Goal: Check status

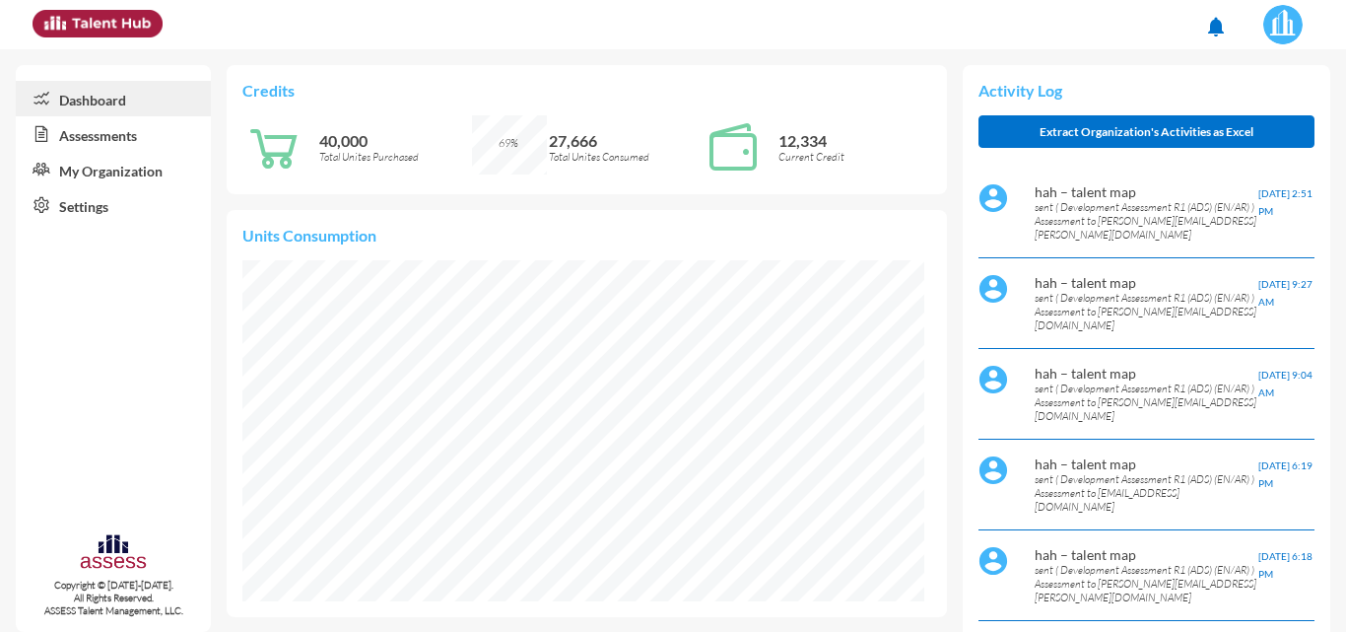
scroll to position [155, 309]
click at [88, 143] on link "Assessments" at bounding box center [113, 133] width 195 height 35
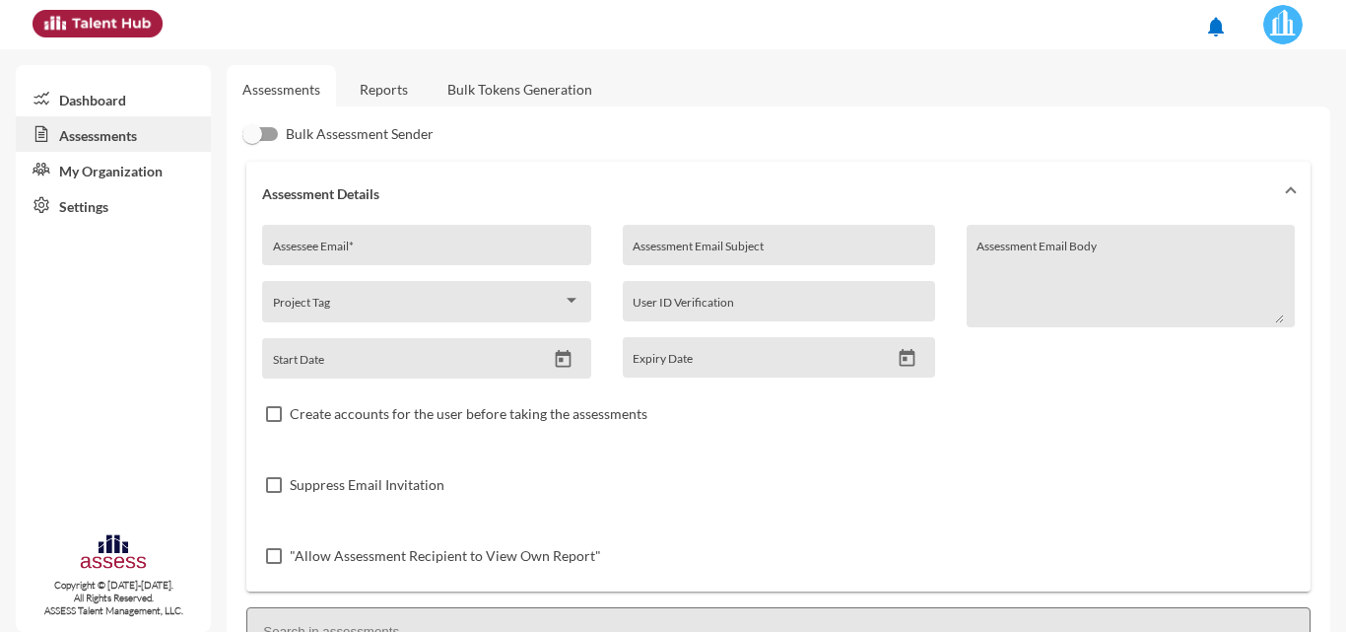
click at [393, 96] on link "Reports" at bounding box center [384, 89] width 80 height 48
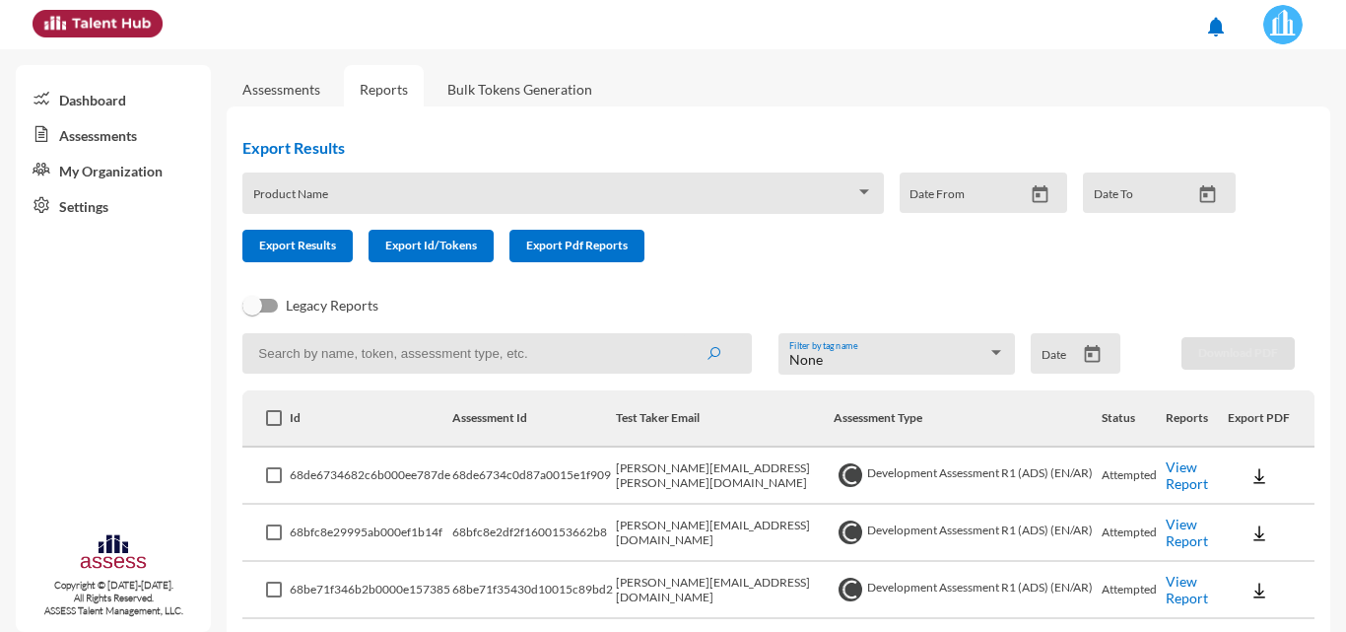
click at [476, 354] on input at bounding box center [497, 353] width 510 height 40
paste input "[EMAIL_ADDRESS][DOMAIN_NAME]"
type input "[EMAIL_ADDRESS][DOMAIN_NAME]"
click at [682, 335] on button "submit" at bounding box center [713, 352] width 63 height 35
